Goal: Task Accomplishment & Management: Complete application form

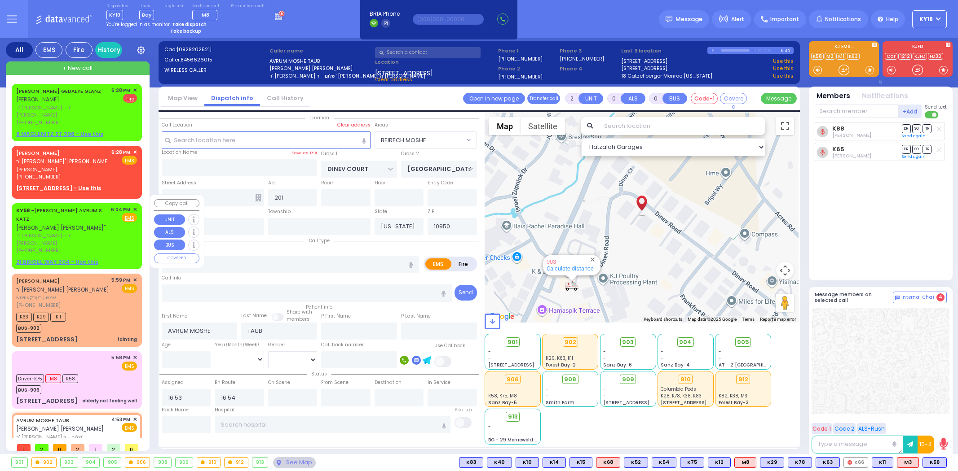
select select "BEIRECH MOSHE"
select select
click at [97, 354] on div "5:58 PM ✕ EMS" at bounding box center [76, 362] width 121 height 17
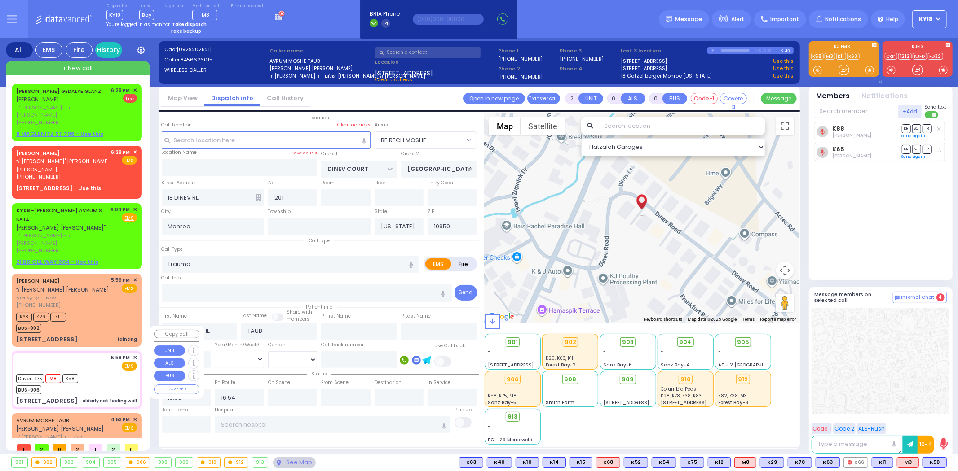
type input "6"
select select
type input "elderly not feeling well"
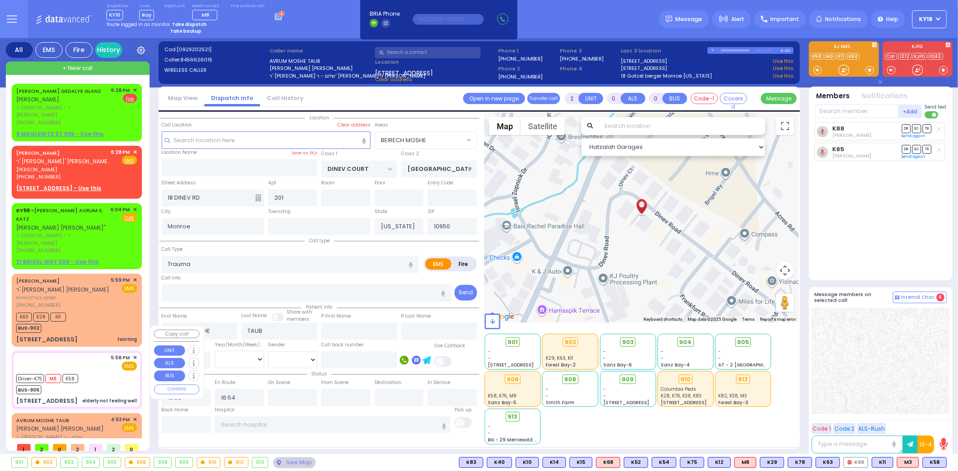
radio input "true"
type input "[PERSON_NAME]"
type input "Ferencz"
type input "74"
select select "Year"
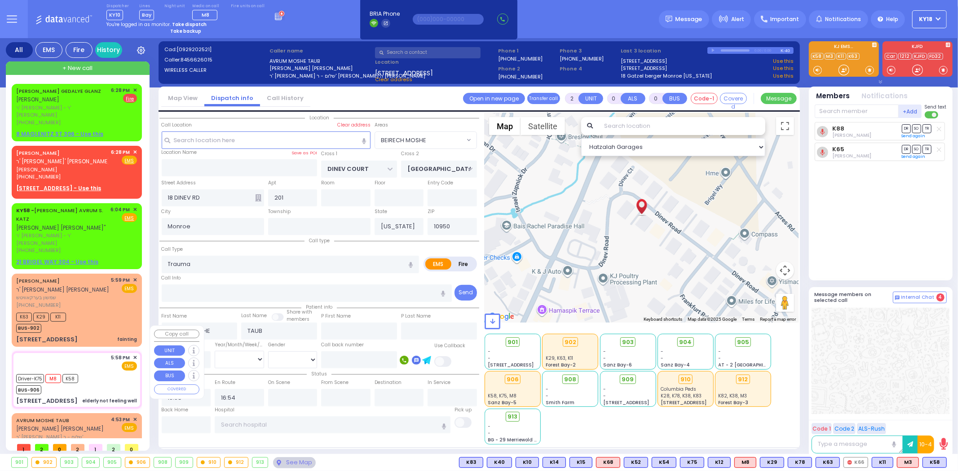
select select "[DEMOGRAPHIC_DATA]"
type input "17:58"
type input "18:00"
type input "18:05"
type input "18:25"
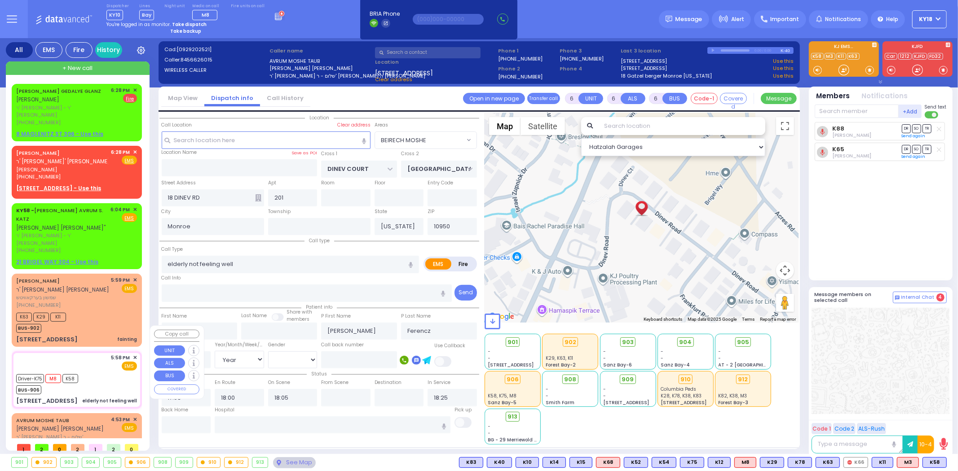
select select "Hatzalah Garages"
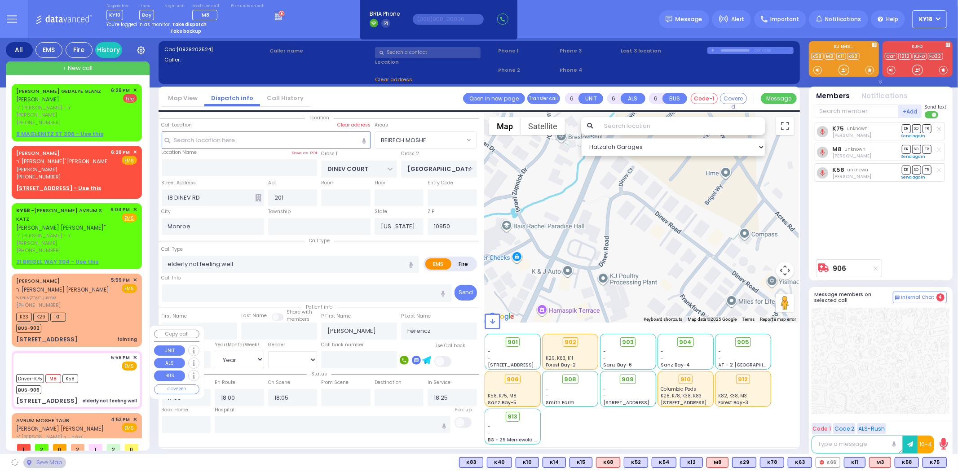
type input "SCHUNNEMUNK RD"
type input "KORITZ COURT"
type input "[STREET_ADDRESS]"
select select "[GEOGRAPHIC_DATA]"
